Goal: Transaction & Acquisition: Purchase product/service

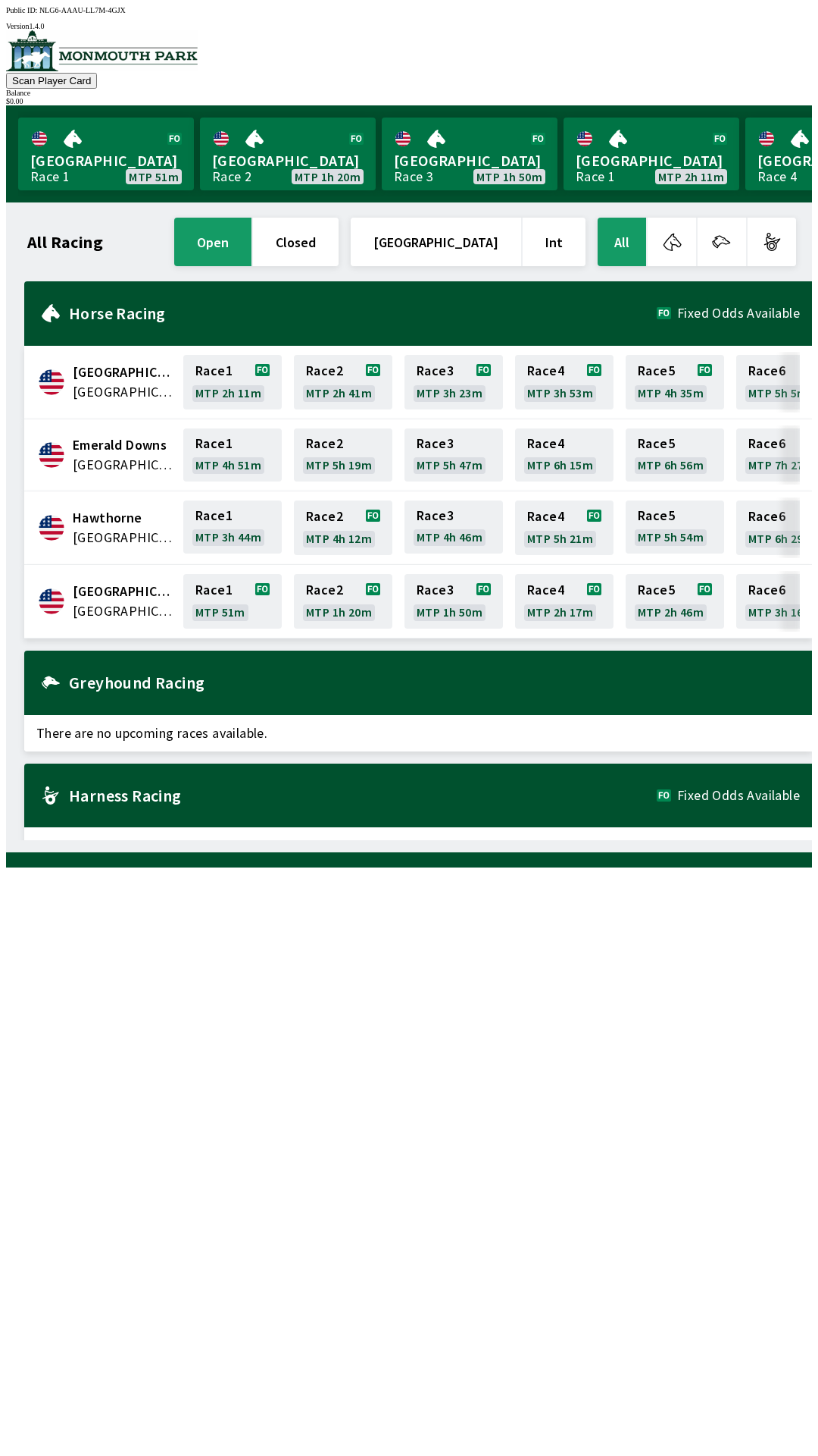
click at [657, 840] on div "All Racing open closed [GEOGRAPHIC_DATA] Int All [GEOGRAPHIC_DATA] [GEOGRAPHIC_…" at bounding box center [415, 527] width 794 height 625
click at [677, 840] on div "All Racing open closed [GEOGRAPHIC_DATA] Int All [GEOGRAPHIC_DATA] [GEOGRAPHIC_…" at bounding box center [415, 527] width 794 height 625
click at [122, 138] on link "[GEOGRAPHIC_DATA] Race 1 MTP 22m" at bounding box center [106, 154] width 176 height 73
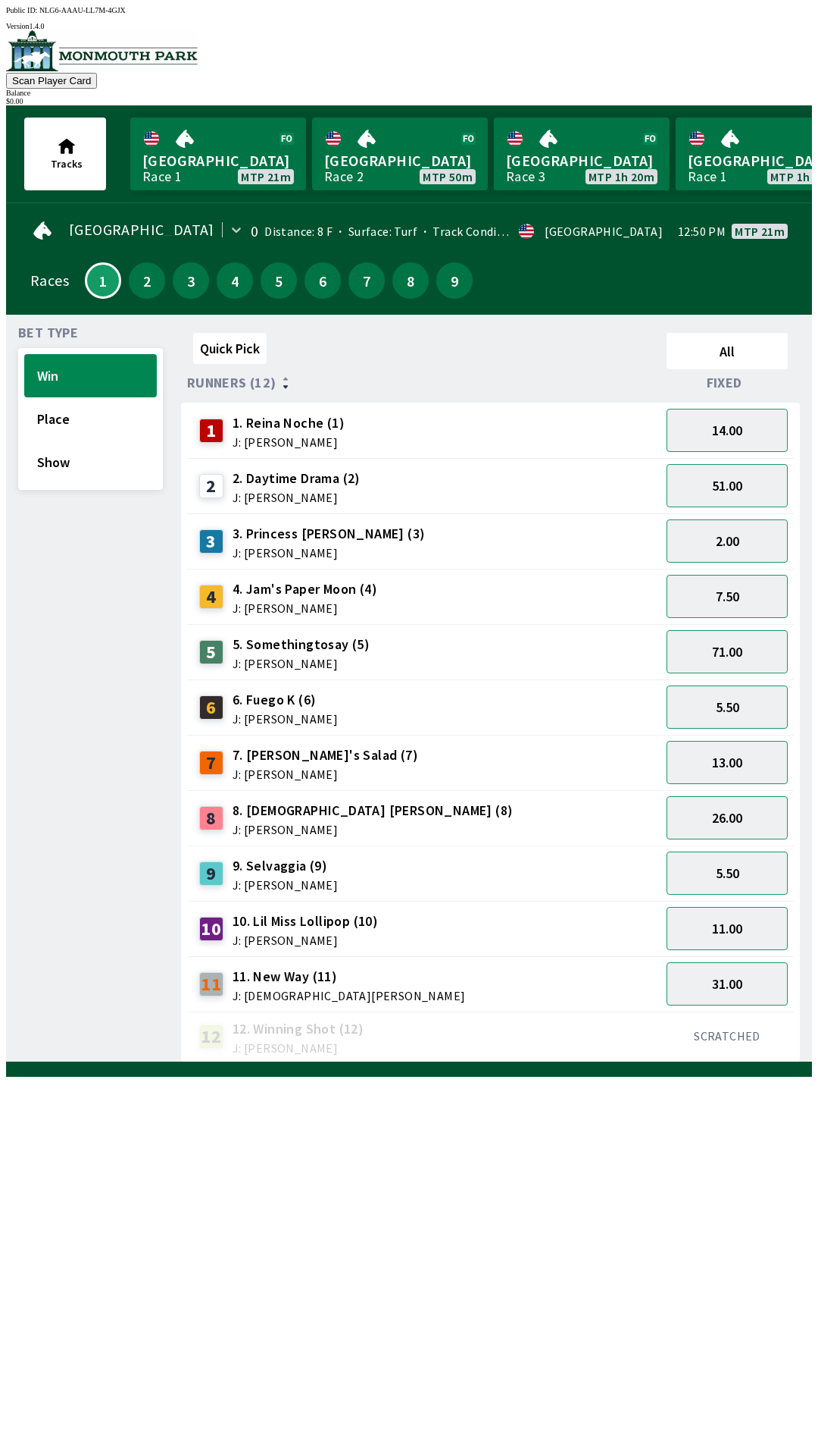
click at [324, 435] on span "J: [PERSON_NAME]" at bounding box center [288, 441] width 112 height 12
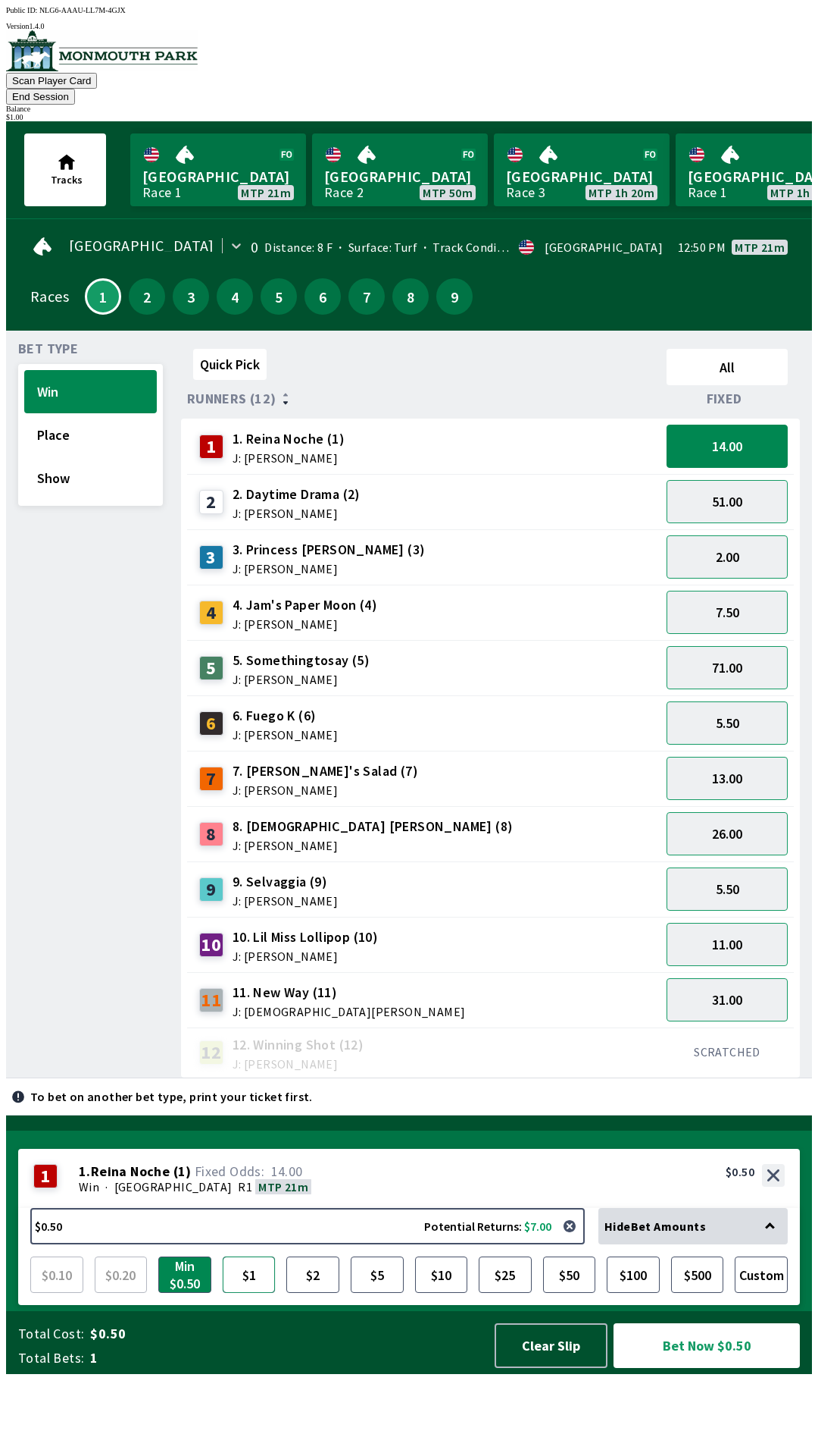
click at [250, 1293] on button "$1" at bounding box center [249, 1273] width 53 height 36
click at [187, 1293] on button "Min $0.50" at bounding box center [185, 1273] width 53 height 36
click at [88, 470] on button "Show" at bounding box center [90, 478] width 132 height 43
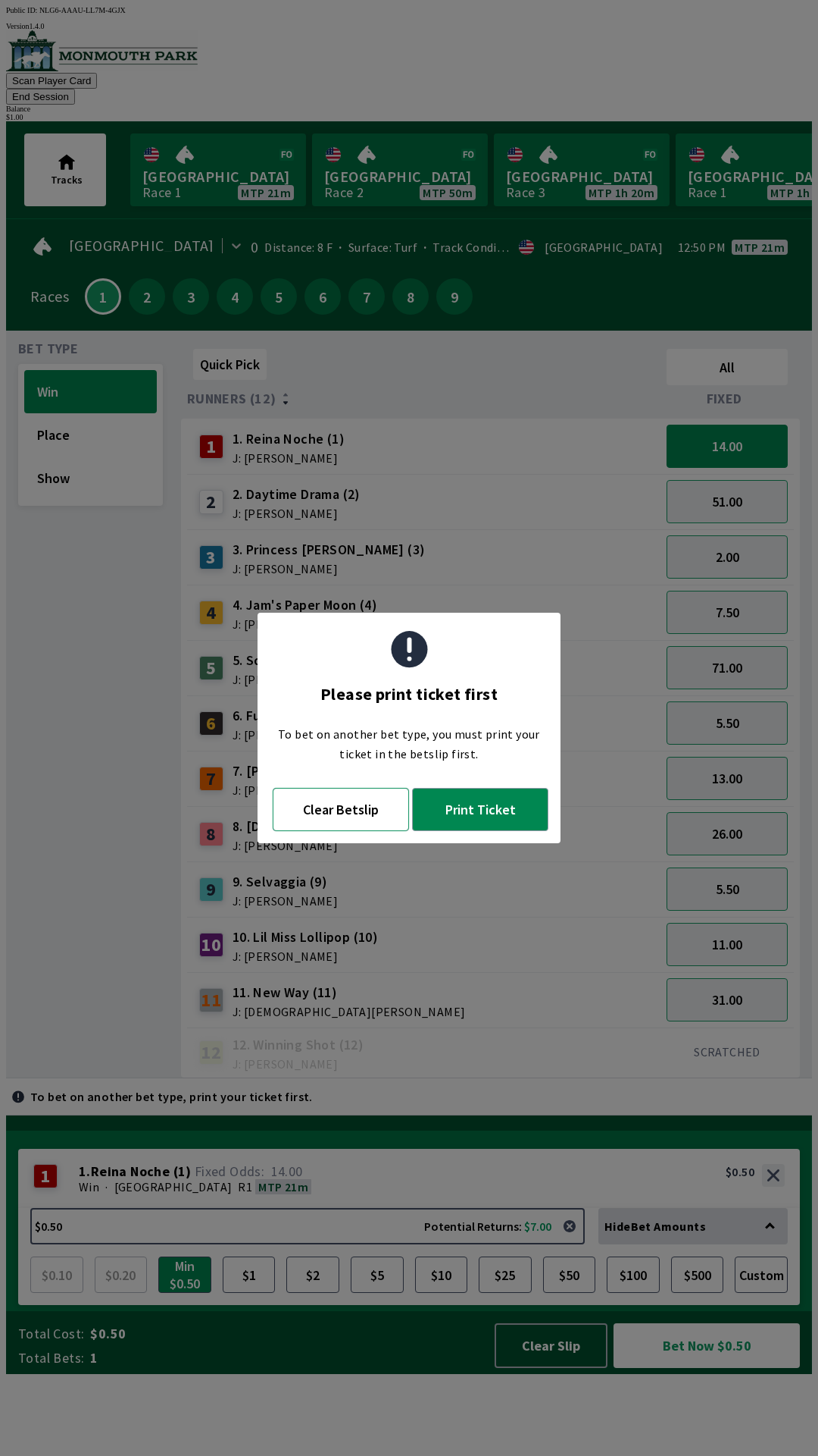
click at [358, 815] on button "Clear Betslip" at bounding box center [341, 809] width 136 height 43
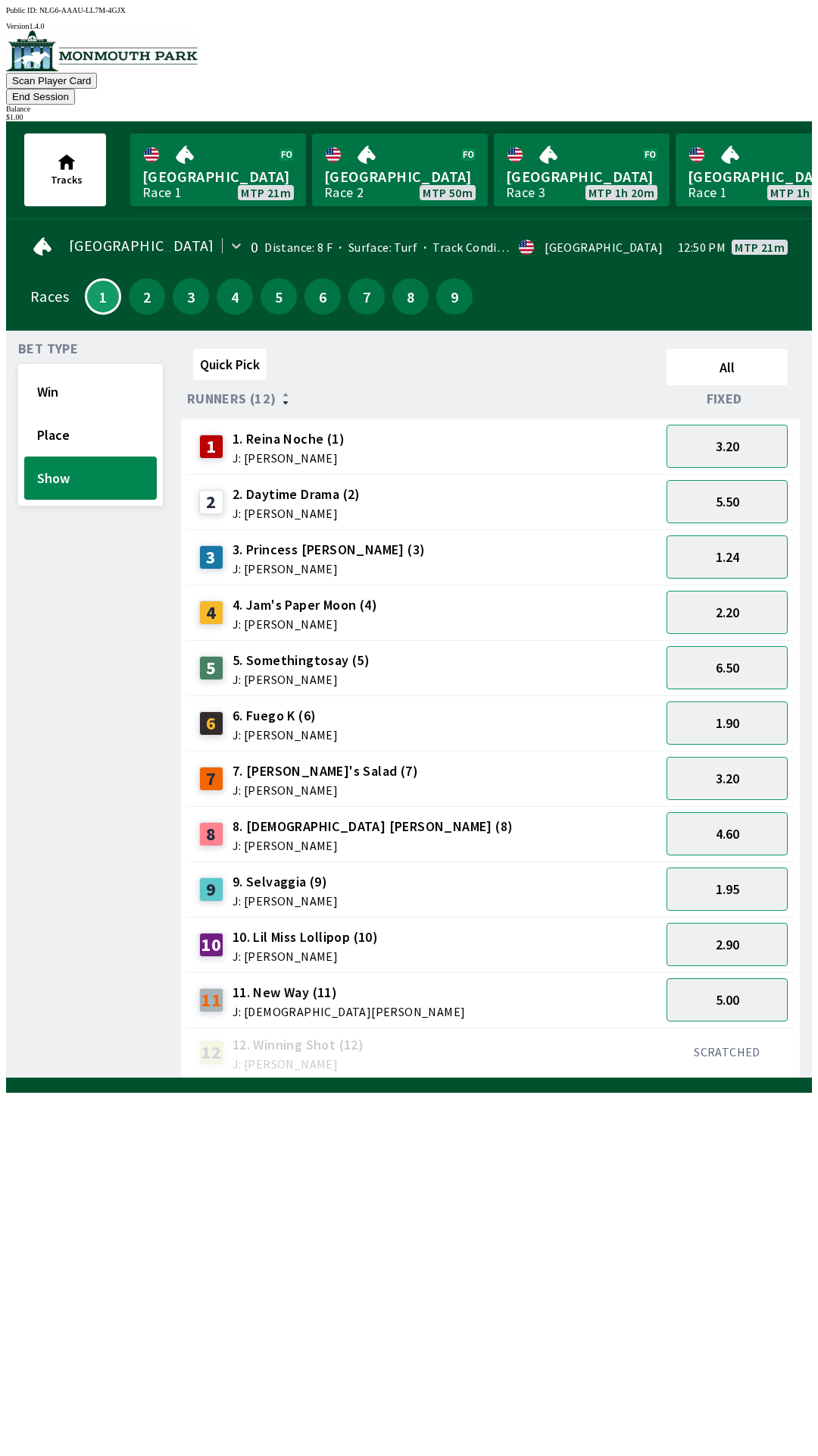
click at [338, 433] on div "1 1. Reina Noche (1) J: [PERSON_NAME]" at bounding box center [270, 446] width 153 height 38
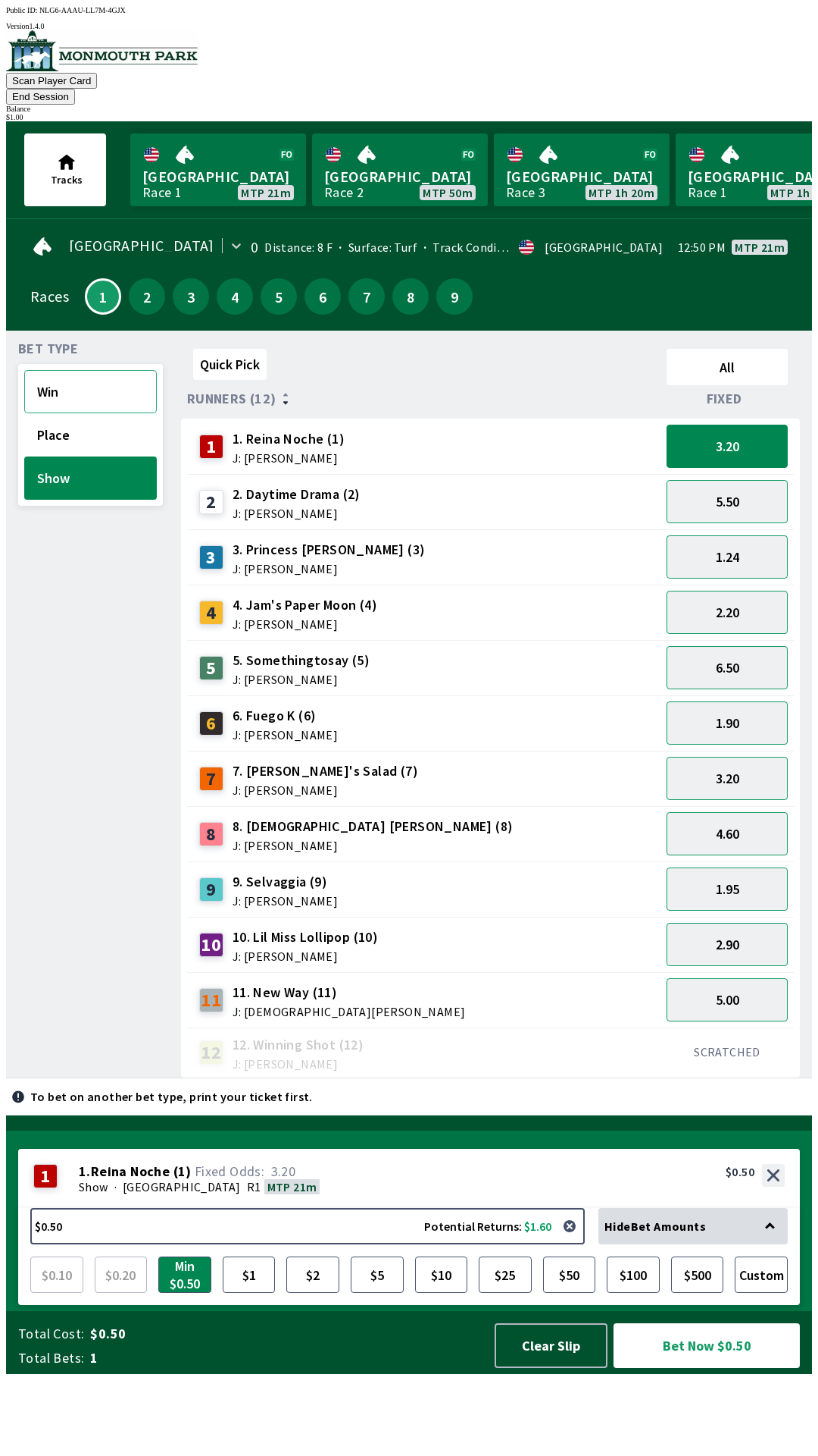
click at [101, 370] on button "Win" at bounding box center [90, 392] width 132 height 43
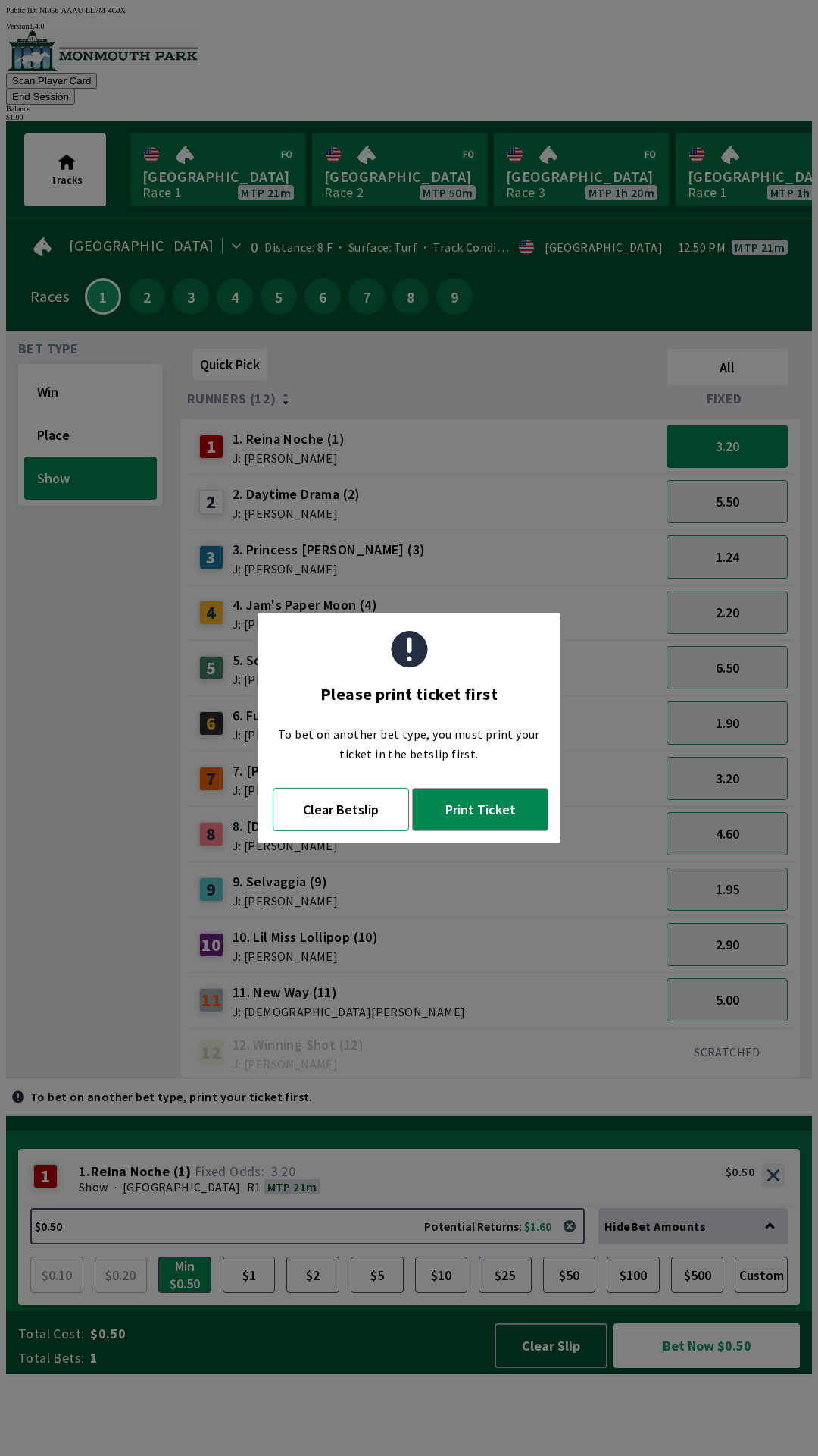
click at [331, 815] on button "Clear Betslip" at bounding box center [341, 809] width 136 height 43
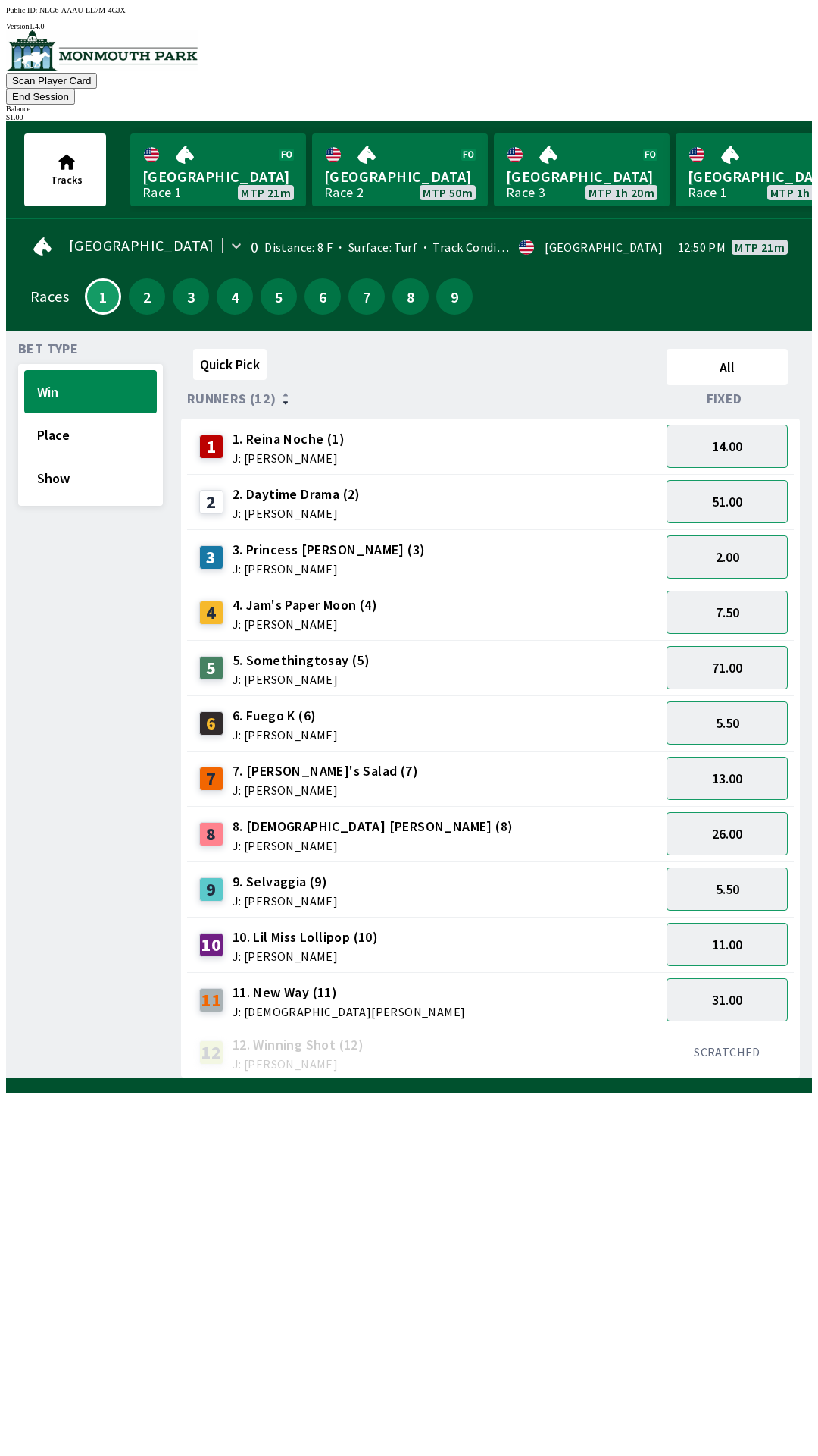
click at [359, 428] on div "1 1. Reina Noche (1) J: [PERSON_NAME]" at bounding box center [424, 446] width 461 height 38
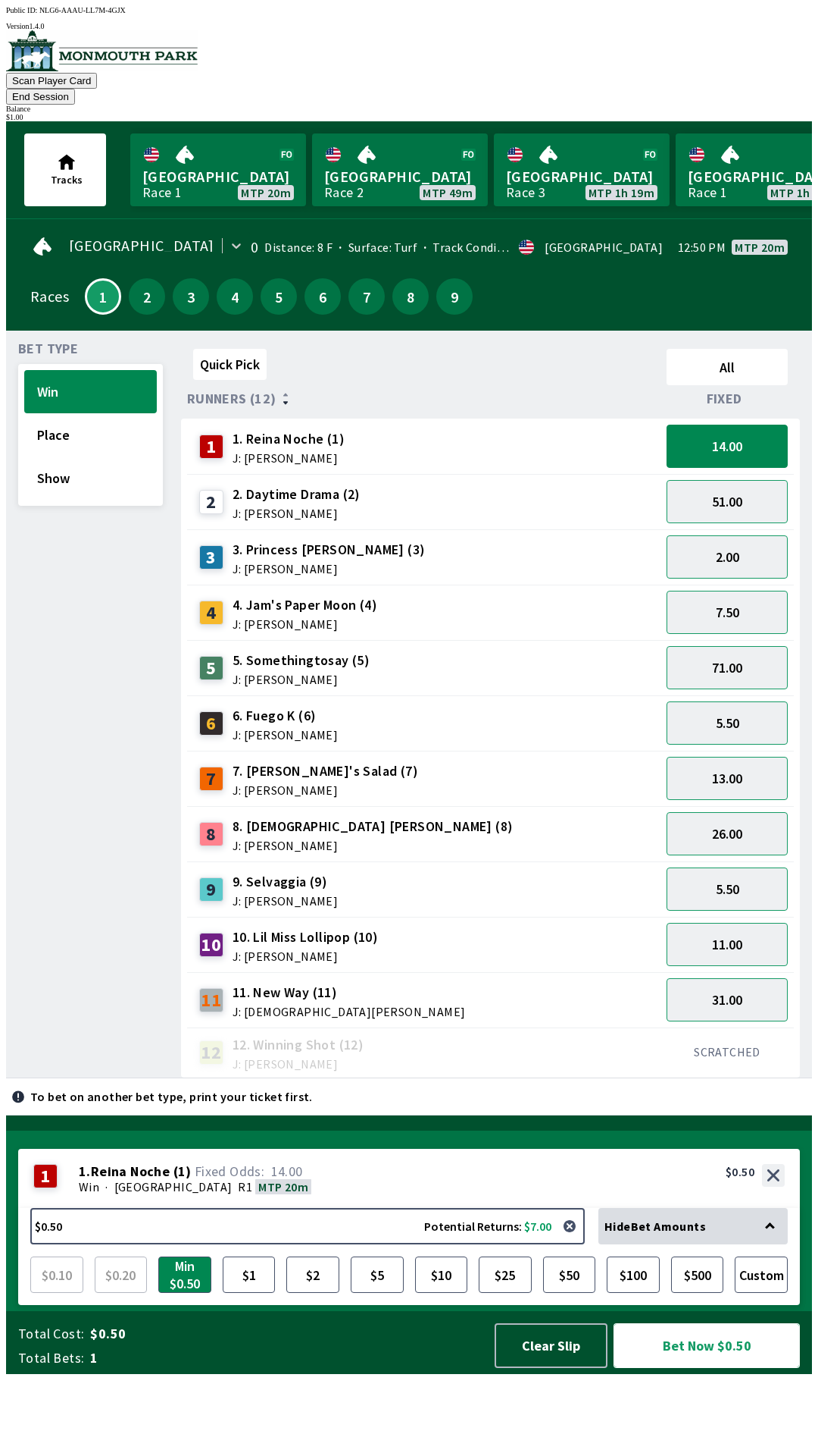
click at [696, 1368] on button "Bet Now $0.50" at bounding box center [707, 1345] width 187 height 45
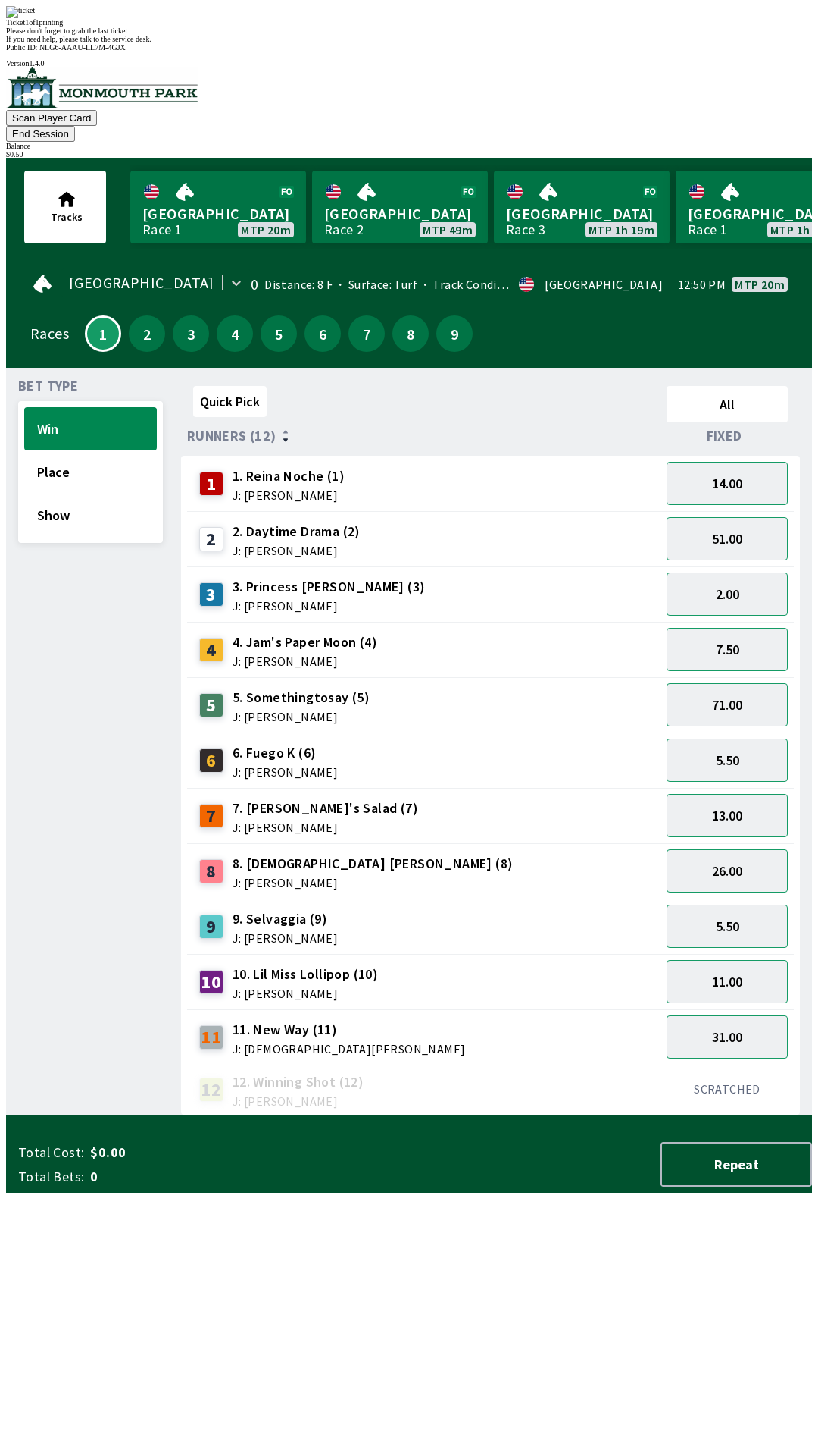
click at [506, 1115] on div "Quick Pick All Runners (12) Fixed 1 1. Reina Noche (1) J: [PERSON_NAME] 14.00 2…" at bounding box center [496, 747] width 631 height 736
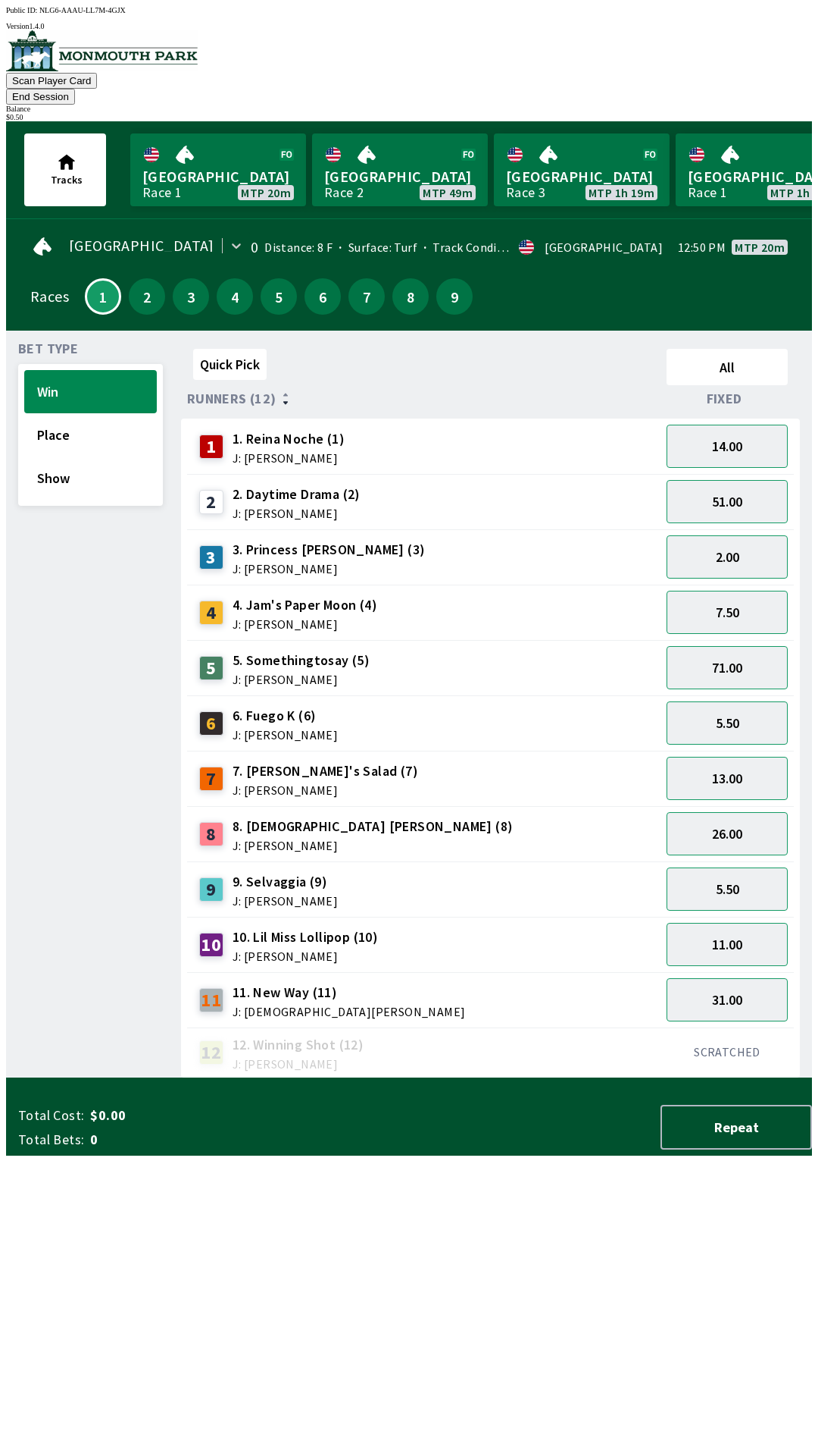
click at [75, 88] on button "End Session" at bounding box center [40, 96] width 69 height 16
